Goal: Book appointment/travel/reservation

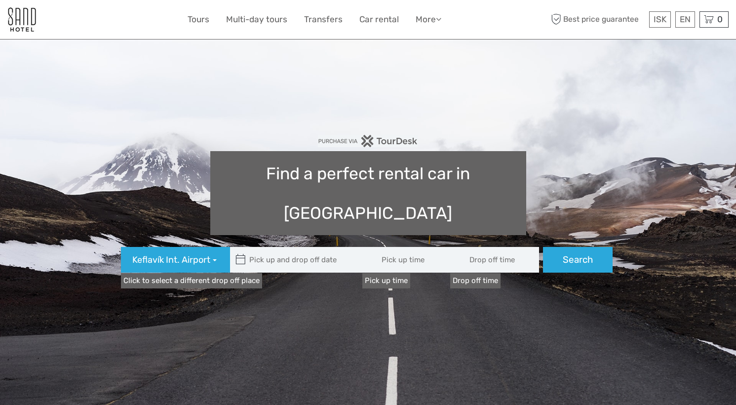
type input "08:00"
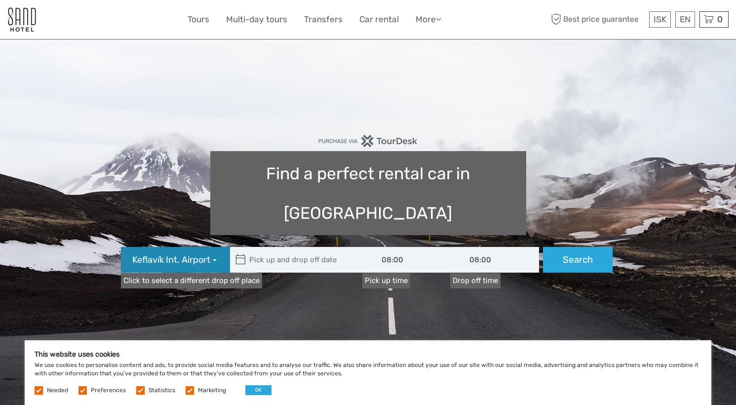
click at [211, 247] on button "Keflavík Int. Airport" at bounding box center [175, 260] width 109 height 26
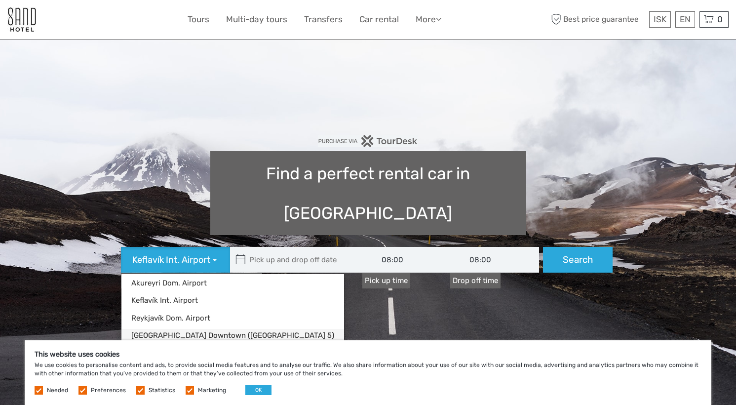
click at [190, 329] on link "Reykjavík Downtown (Flugvallarvegur 5)" at bounding box center [232, 335] width 223 height 13
type input "06/09/2025"
type input "07/09/2025"
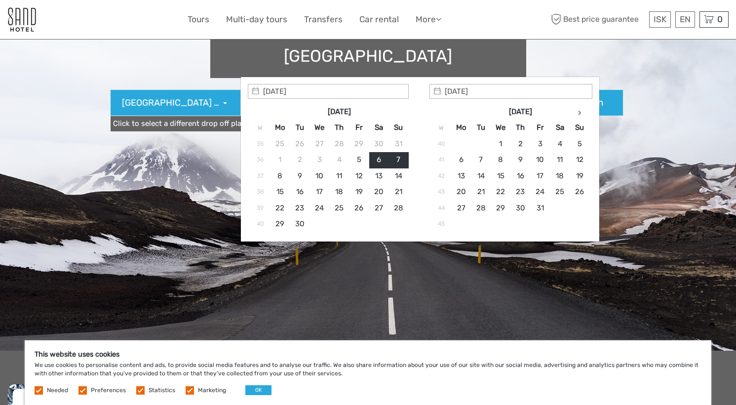
scroll to position [164, 0]
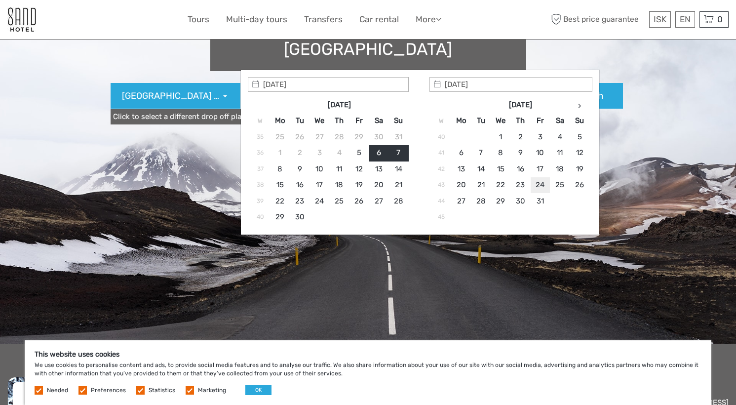
type input "24/10/2025"
type input "24/10/2025 - 24/10/2025"
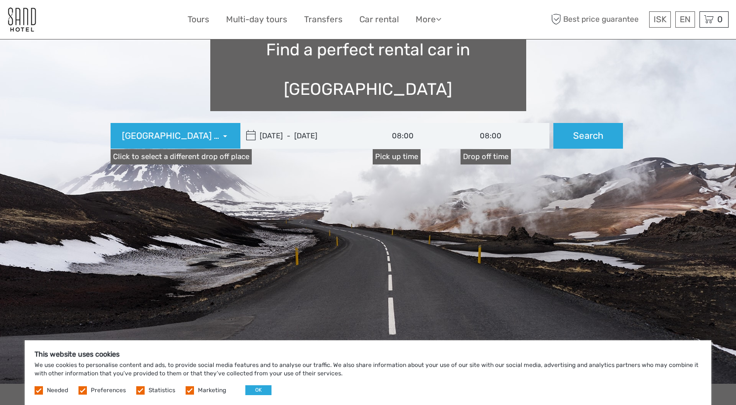
scroll to position [122, 0]
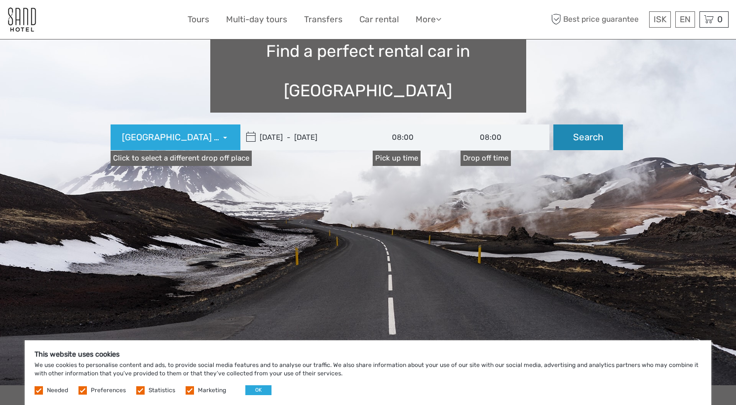
click at [577, 124] on button "Search" at bounding box center [588, 137] width 70 height 26
type input "24/10/2025 - 24/10/2025"
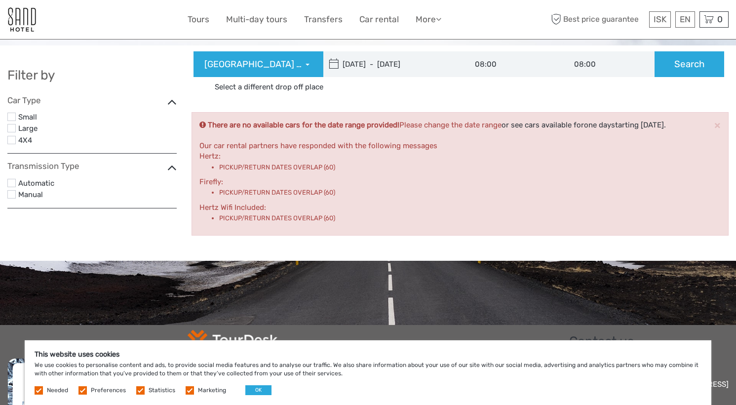
scroll to position [12, 0]
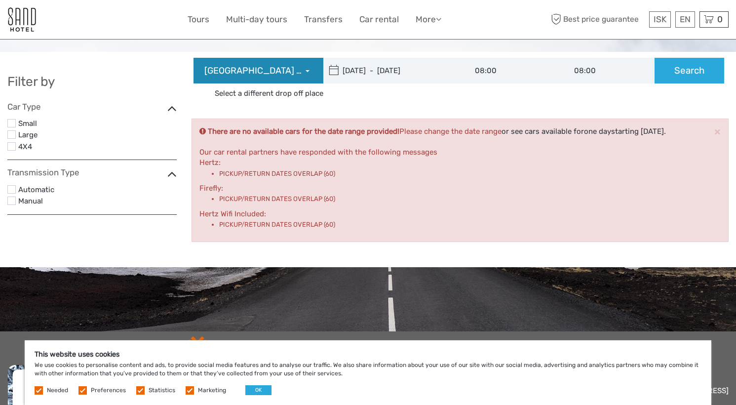
click at [310, 65] on button "Reykjavík Downtown (Flugvallarvegur 5)" at bounding box center [258, 71] width 130 height 26
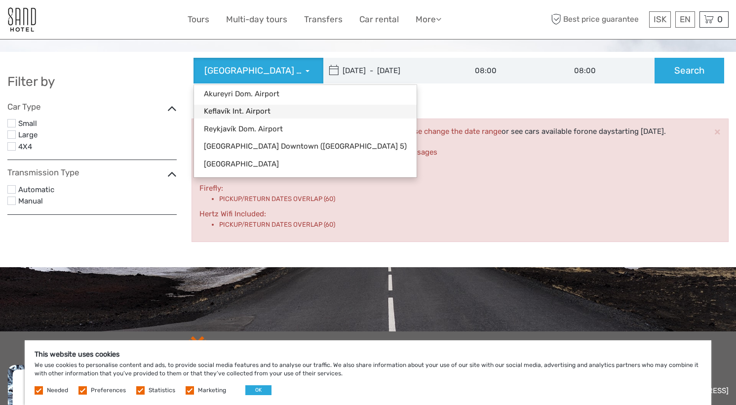
click at [226, 112] on link "Keflavík Int. Airport" at bounding box center [305, 111] width 223 height 13
type input "24/10/2025"
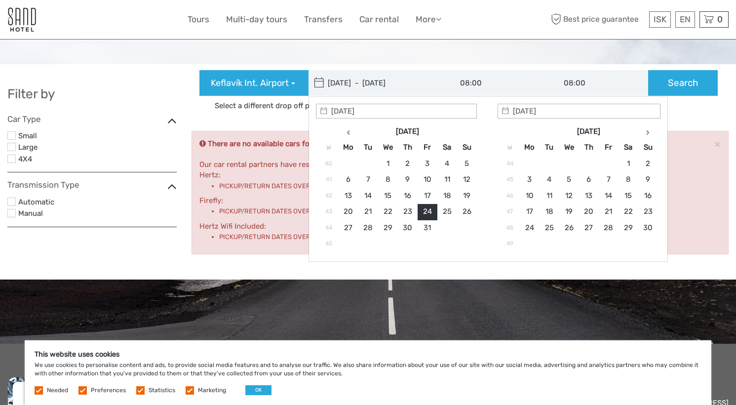
type input "24/10/2025"
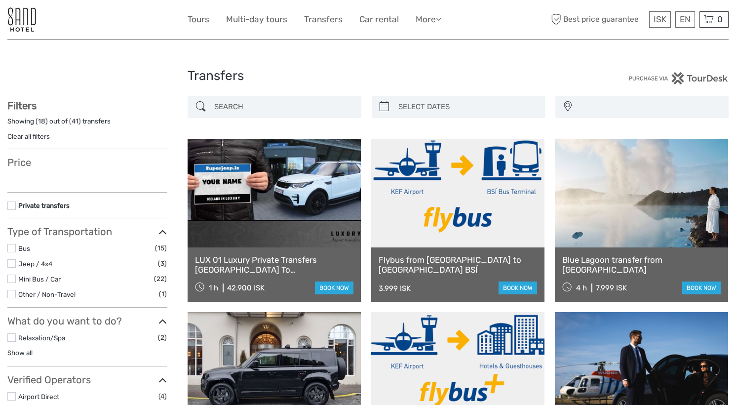
select select
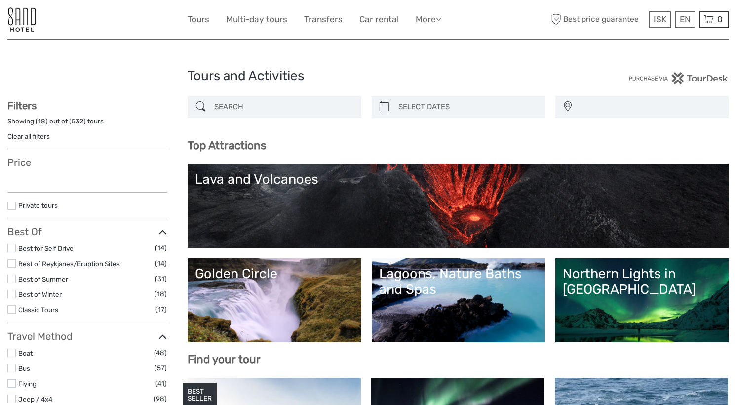
select select
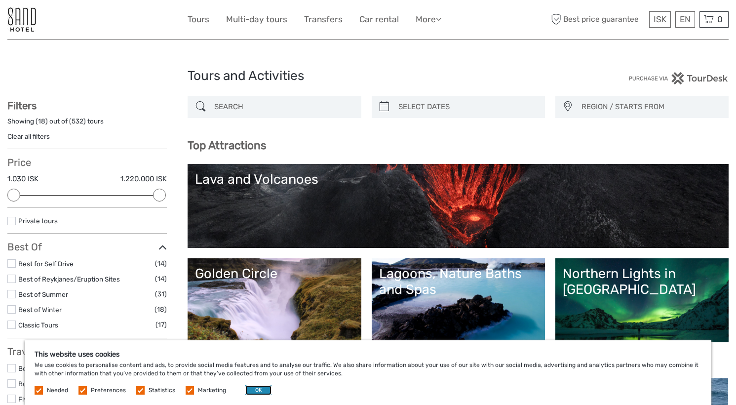
click at [253, 387] on button "OK" at bounding box center [258, 390] width 26 height 10
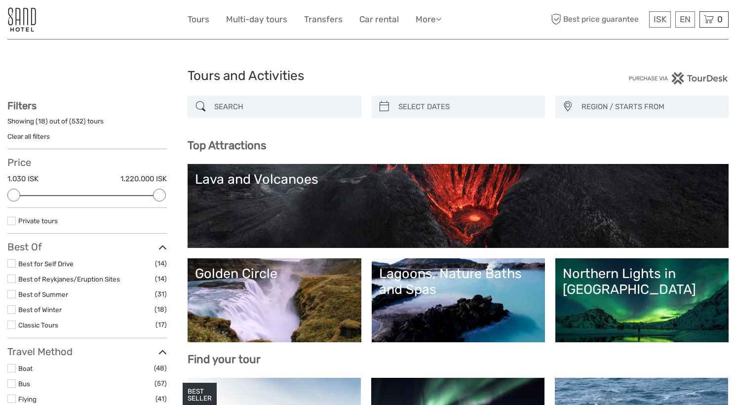
click at [274, 279] on div "Golden Circle" at bounding box center [274, 273] width 158 height 16
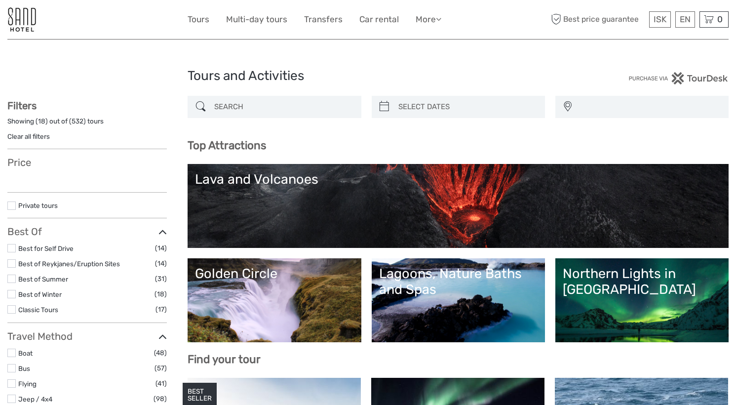
select select
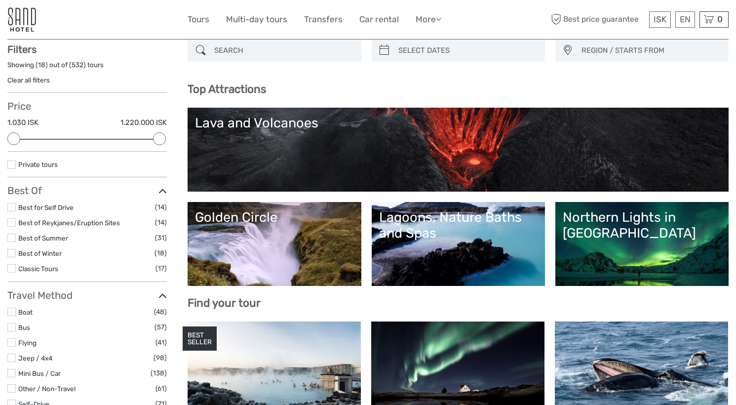
scroll to position [54, 0]
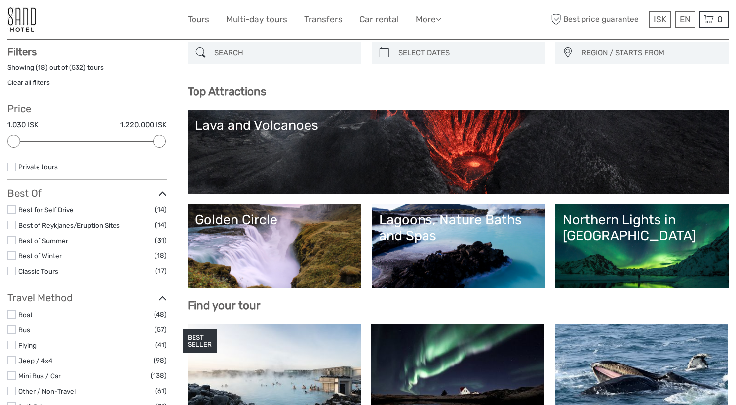
click at [11, 267] on label at bounding box center [11, 270] width 8 height 8
click at [0, 0] on input "checkbox" at bounding box center [0, 0] width 0 height 0
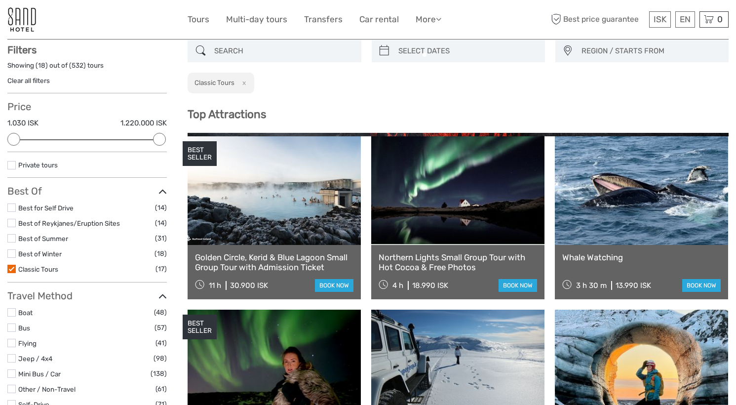
scroll to position [56, 0]
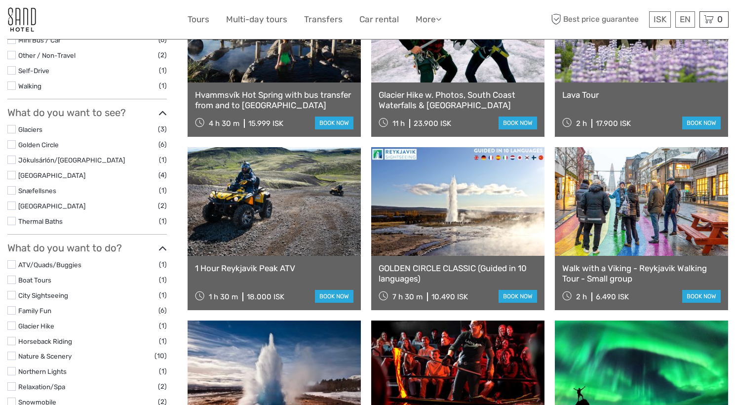
scroll to position [194, 0]
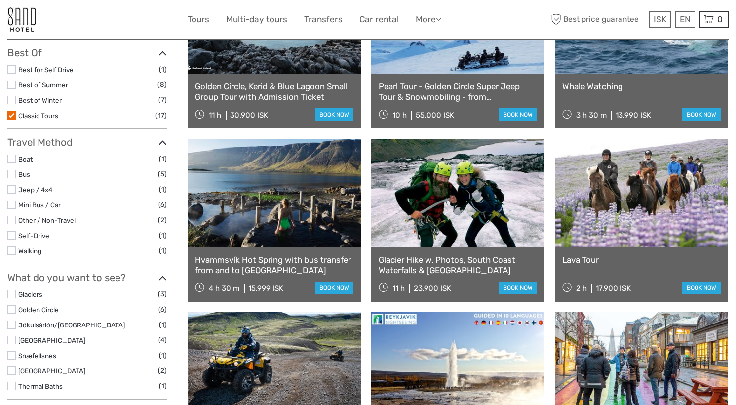
click at [656, 202] on link at bounding box center [641, 193] width 173 height 109
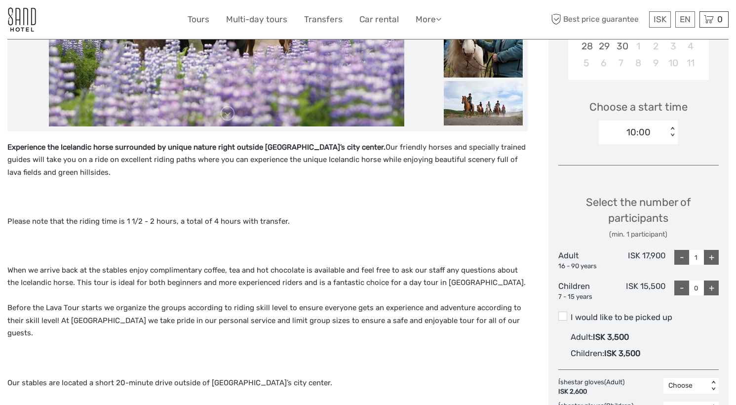
scroll to position [291, 0]
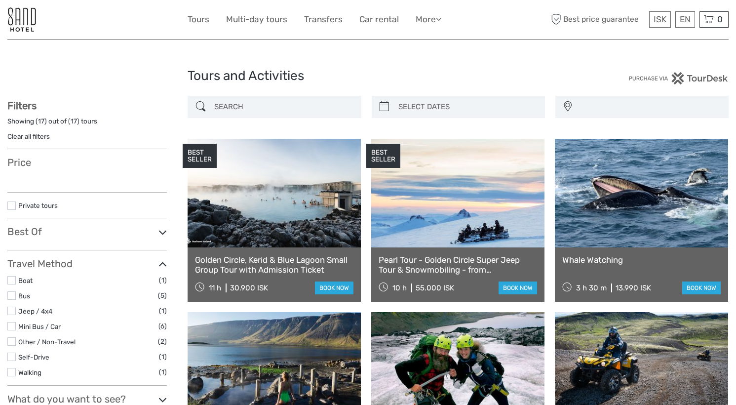
select select
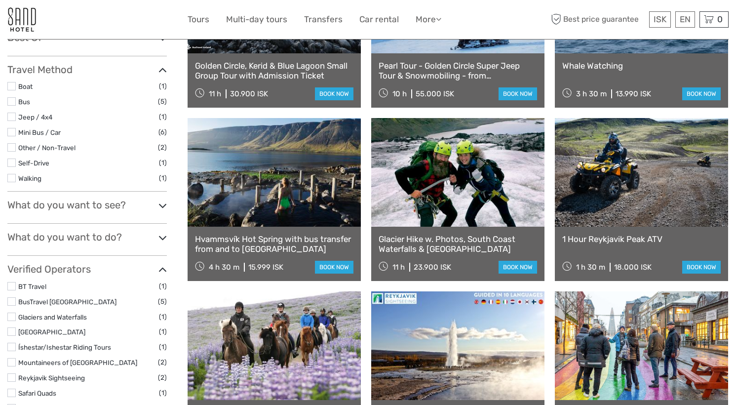
select select
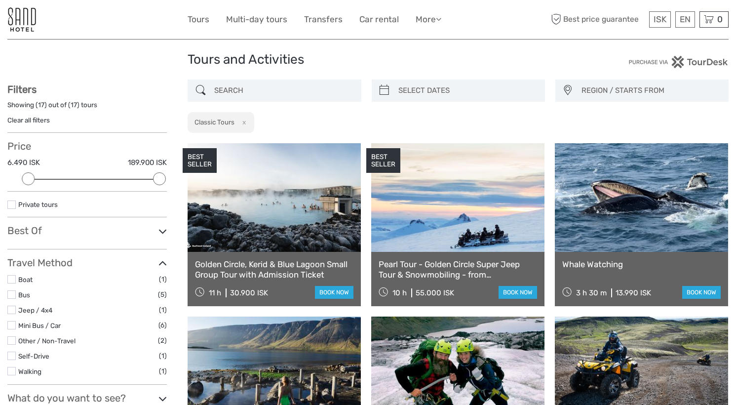
scroll to position [12, 0]
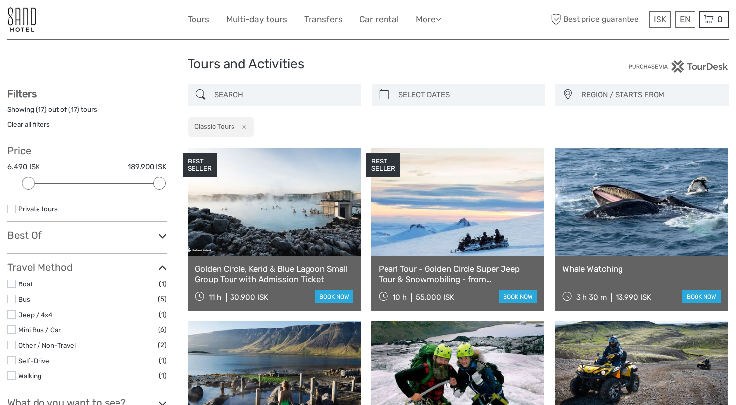
click at [641, 205] on link at bounding box center [641, 202] width 173 height 109
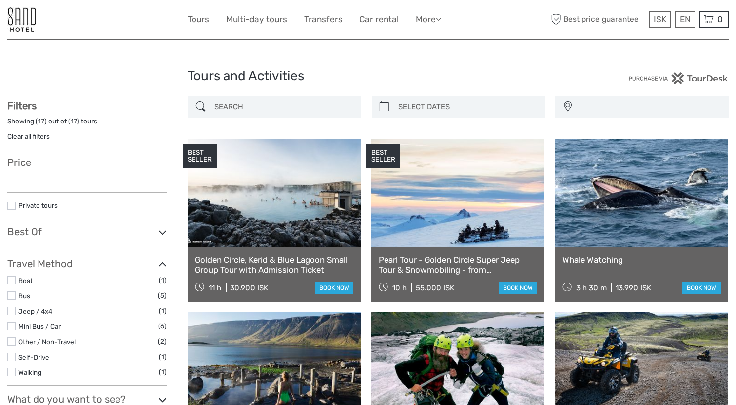
select select
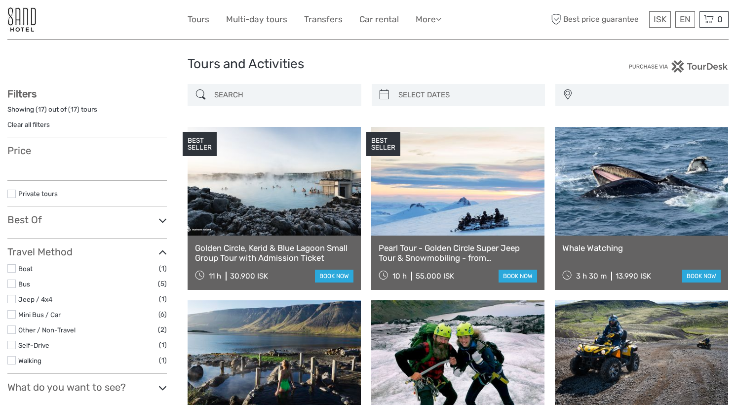
select select
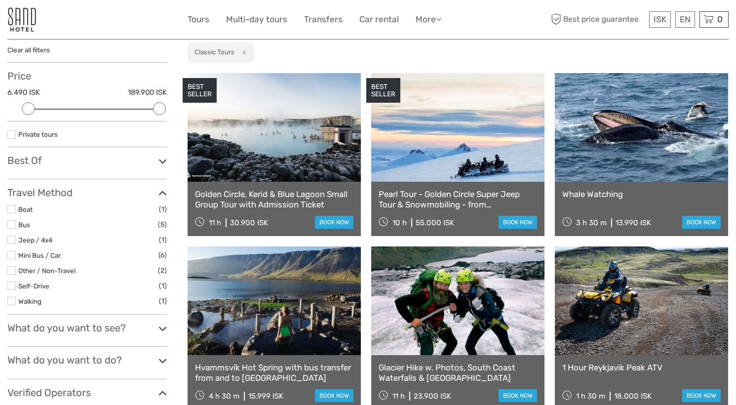
scroll to position [0, 0]
